Goal: Task Accomplishment & Management: Manage account settings

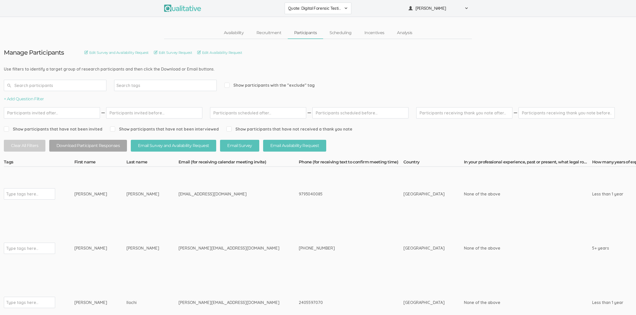
drag, startPoint x: 125, startPoint y: 192, endPoint x: 54, endPoint y: 197, distance: 70.8
copy tr "Type tags here... Ashley Ibrahim"
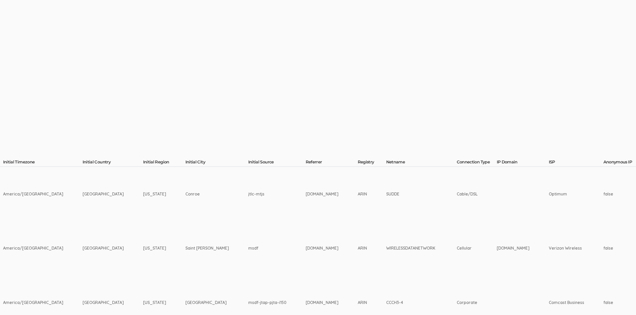
scroll to position [0, 998]
click at [185, 223] on td "Saint Paul" at bounding box center [216, 248] width 63 height 54
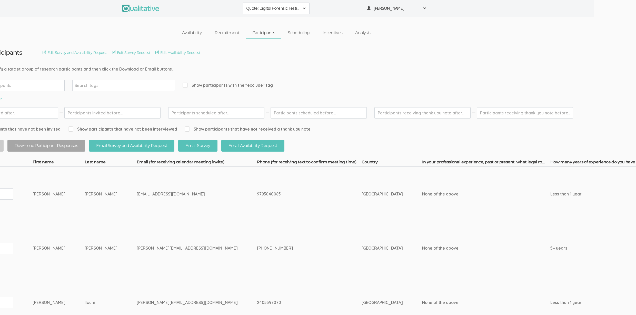
scroll to position [0, 41]
click at [156, 250] on div "tom.bauer1978@gmail.com" at bounding box center [187, 248] width 101 height 6
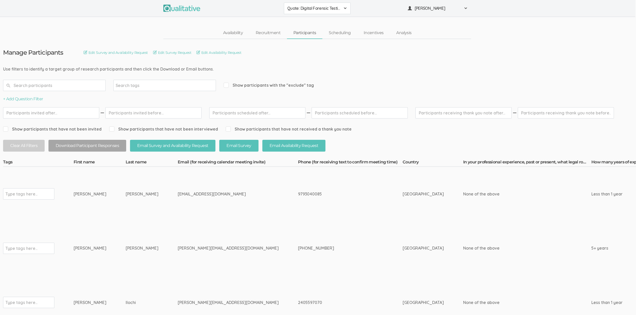
scroll to position [0, 0]
click at [179, 240] on td "tom.bauer1978@gmail.com" at bounding box center [239, 248] width 120 height 54
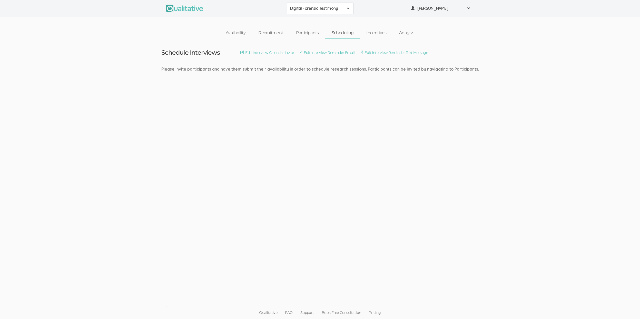
click at [179, 231] on ui-view "Schedule Interviews Edit Interview Calendar Invite Edit Interview Reminder Emai…" at bounding box center [320, 159] width 640 height 241
click at [312, 145] on ui-view "Schedule Interviews Edit Interview Calendar Invite Edit Interview Reminder Emai…" at bounding box center [320, 159] width 640 height 241
click at [224, 190] on ui-view "Schedule Interviews Edit Interview Calendar Invite Edit Interview Reminder Emai…" at bounding box center [320, 159] width 640 height 241
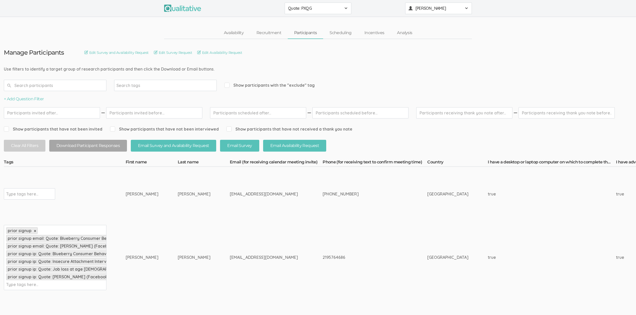
click at [427, 10] on span "[PERSON_NAME]" at bounding box center [439, 8] width 46 height 6
click at [432, 55] on link "Project Settings" at bounding box center [439, 50] width 66 height 11
click at [187, 198] on td "Rowzee" at bounding box center [204, 194] width 52 height 54
click at [262, 217] on td "vanessarowzee@gmail.com" at bounding box center [276, 194] width 93 height 54
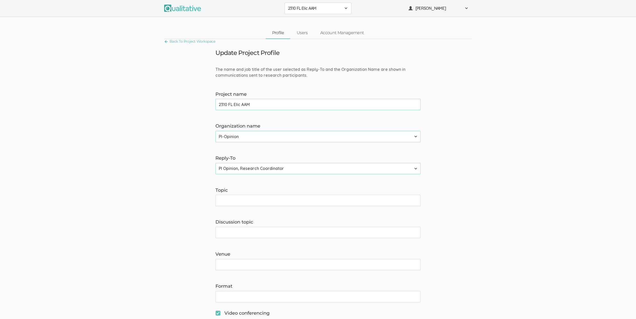
click at [300, 13] on button "2310 FL Elic AAM" at bounding box center [318, 9] width 67 height 12
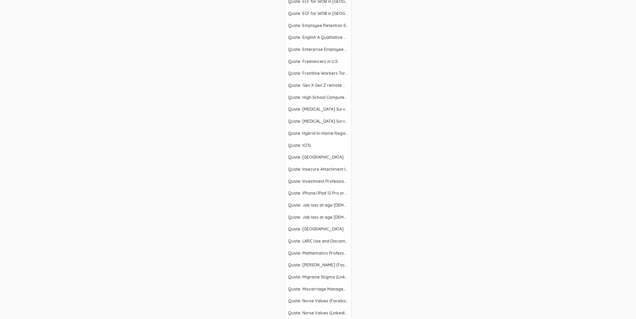
scroll to position [1182, 0]
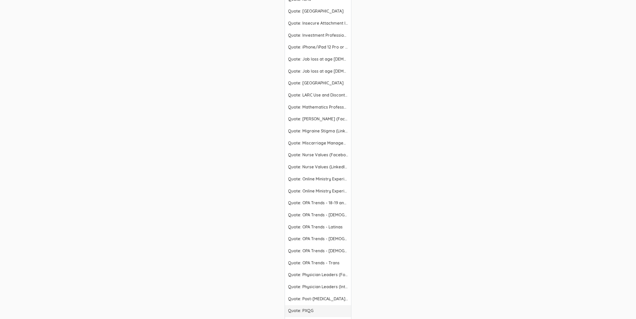
click at [315, 309] on span "Quote: PXQG" at bounding box center [318, 311] width 60 height 6
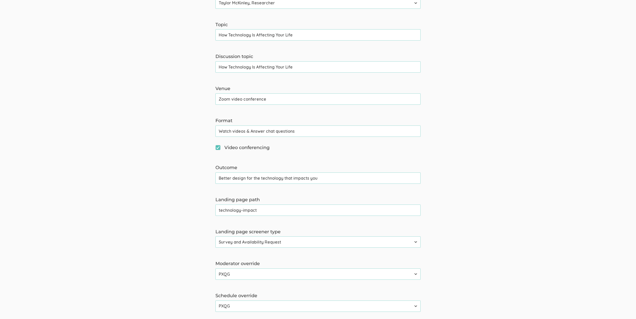
scroll to position [225, 0]
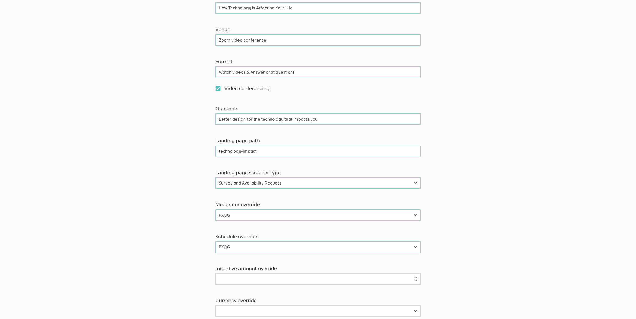
click at [246, 248] on select "2310 FL Elic AAM 2310 FL Elic LTXF 2310 FL Elic WNHF 2310 FL Elicitations AA SO…" at bounding box center [318, 246] width 205 height 11
click at [135, 178] on form "The name and job title of the user selected as Reply-To and the Organization Na…" at bounding box center [318, 99] width 636 height 514
click at [223, 251] on select "2310 FL Elic AAM 2310 FL Elic LTXF 2310 FL Elic WNHF 2310 FL Elicitations AA SO…" at bounding box center [318, 246] width 205 height 11
click at [262, 212] on select "2310 FL Elic AAM 2310 FL Elic LTXF 2310 FL Elic WNHF 2310 FL Elicitations AA SO…" at bounding box center [318, 214] width 205 height 11
click at [241, 184] on select "Survey Survey and Availability Request" at bounding box center [318, 182] width 205 height 11
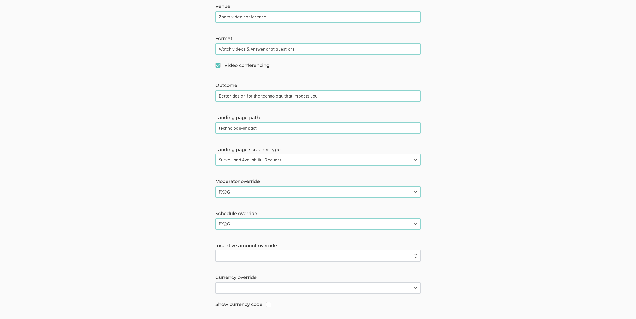
scroll to position [263, 0]
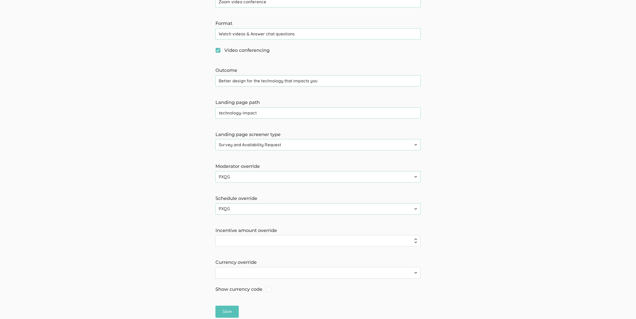
click at [229, 242] on input "Incentive amount override" at bounding box center [318, 240] width 205 height 11
click at [240, 276] on select "AFN ؋ ALL Lek ANG ƒ ARS $ AUD $ AWG ƒ AZN ₼ BAM KM BBD $ BGN лв BMD $ BND $ BOB…" at bounding box center [318, 272] width 205 height 11
click at [228, 177] on select "2310 FL Elic AAM 2310 FL Elic LTXF 2310 FL Elic WNHF 2310 FL Elicitations AA SO…" at bounding box center [318, 176] width 205 height 11
click at [254, 211] on select "2310 FL Elic AAM 2310 FL Elic LTXF 2310 FL Elic WNHF 2310 FL Elicitations AA SO…" at bounding box center [318, 208] width 205 height 11
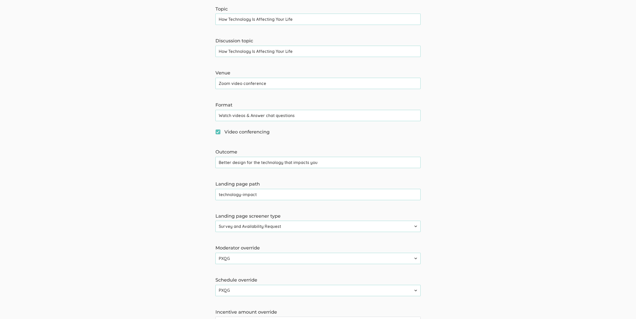
scroll to position [264, 0]
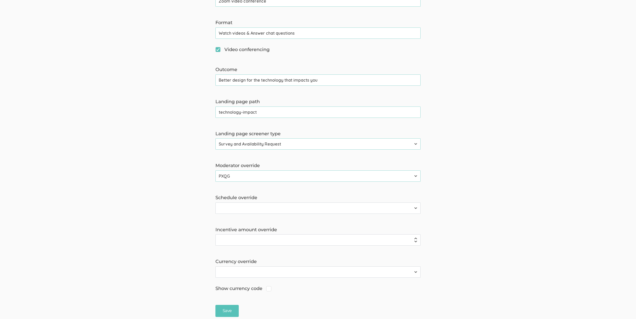
scroll to position [304, 0]
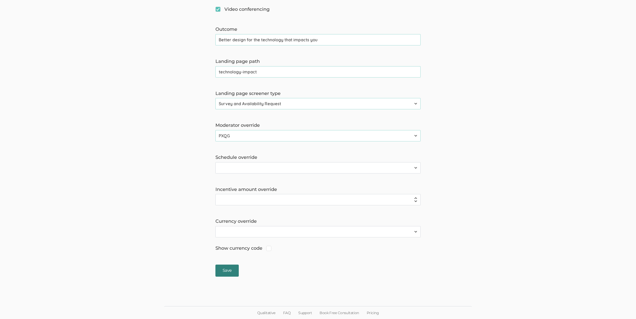
click at [222, 272] on input "Save" at bounding box center [227, 271] width 23 height 12
click at [117, 184] on form "The name and job title of the user selected as Reply-To and the Organization Na…" at bounding box center [318, 20] width 636 height 514
click at [131, 138] on form "The name and job title of the user selected as Reply-To and the Organization Na…" at bounding box center [318, 20] width 636 height 514
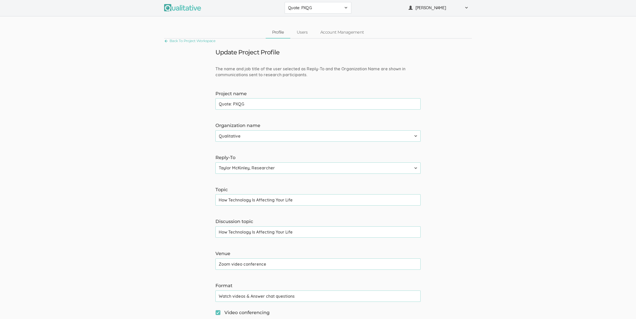
scroll to position [0, 0]
click at [130, 137] on form "The name and job title of the user selected as Reply-To and the Organization Na…" at bounding box center [318, 323] width 636 height 514
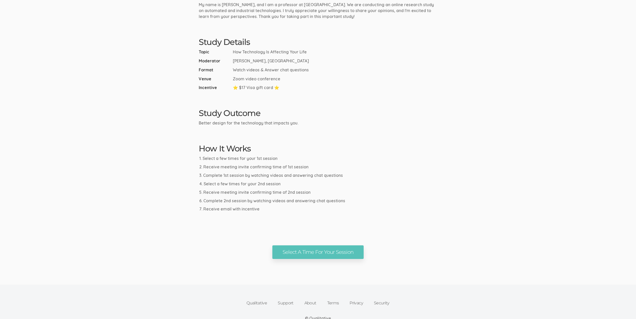
scroll to position [174, 0]
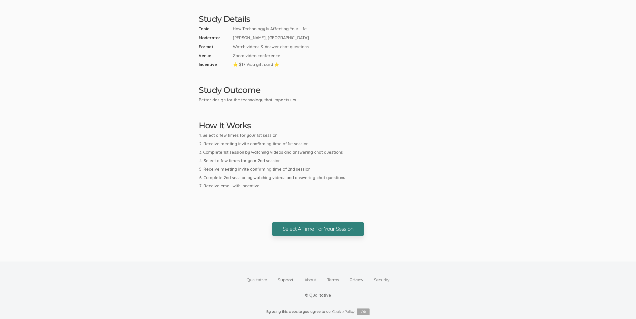
click at [297, 232] on link "Select A Time For Your Session" at bounding box center [317, 229] width 91 height 14
click at [111, 188] on ui-view "Research Study How Technology Is Affecting Your Life Select A Time For Your Ses…" at bounding box center [318, 31] width 636 height 410
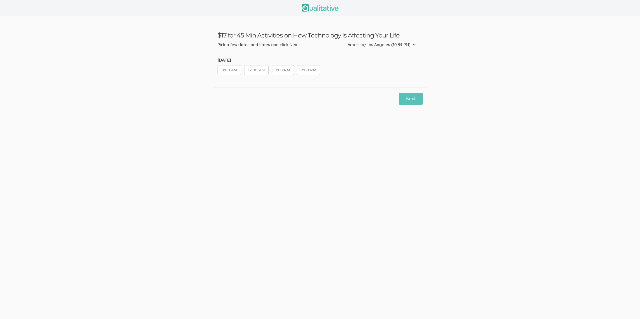
click at [285, 72] on button "1:00 PM" at bounding box center [283, 70] width 22 height 10
click at [406, 91] on div "Next" at bounding box center [320, 98] width 213 height 23
click at [410, 98] on button "Next" at bounding box center [411, 99] width 24 height 12
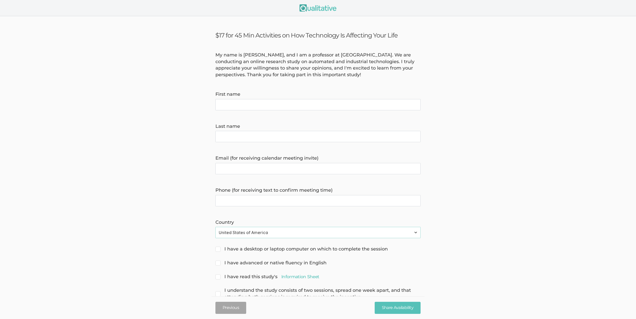
click at [99, 179] on form "My name is David Hyde, and I am a professor at Vanderbilt University. We are co…" at bounding box center [318, 176] width 636 height 249
